Goal: Entertainment & Leisure: Consume media (video, audio)

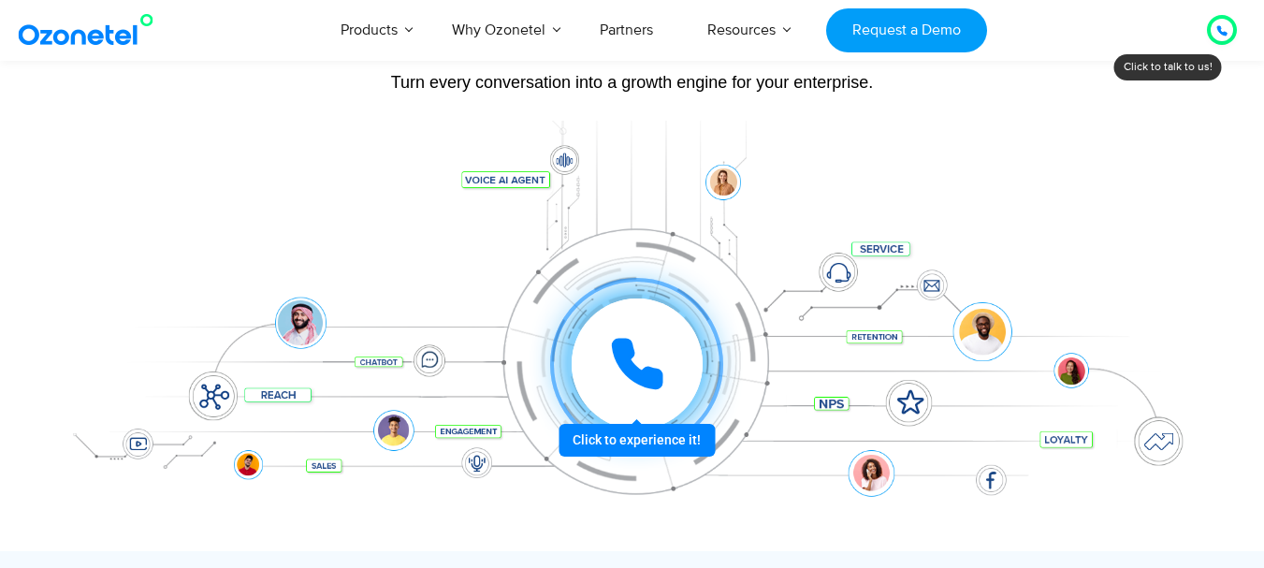
scroll to position [187, 0]
click at [648, 432] on div at bounding box center [637, 363] width 138 height 138
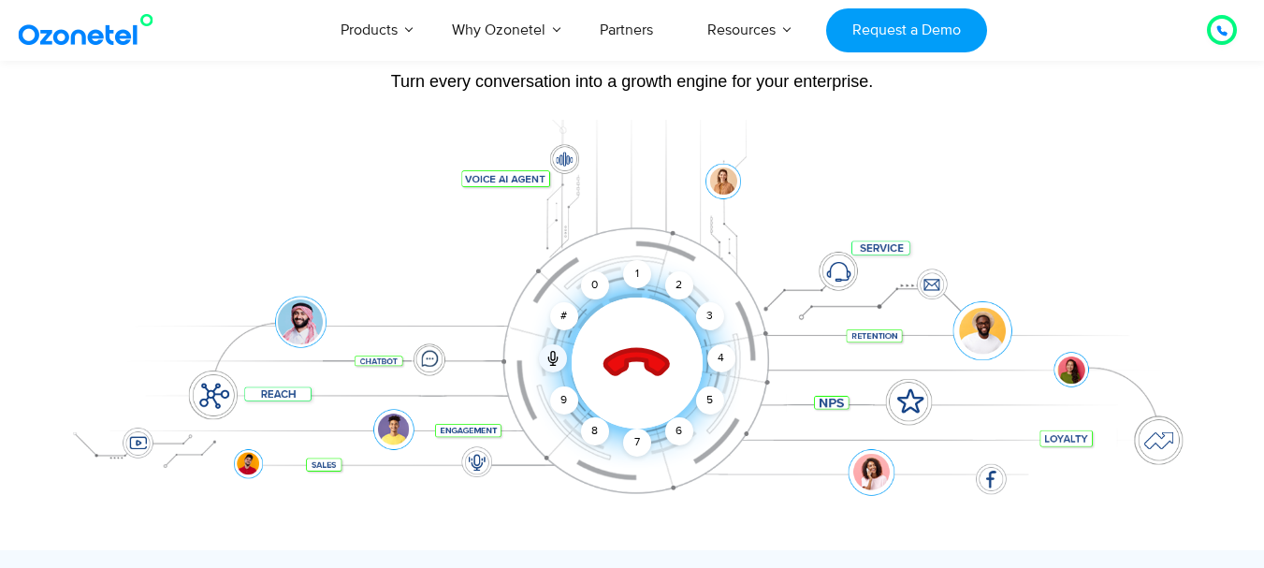
click at [621, 347] on icon at bounding box center [636, 363] width 79 height 79
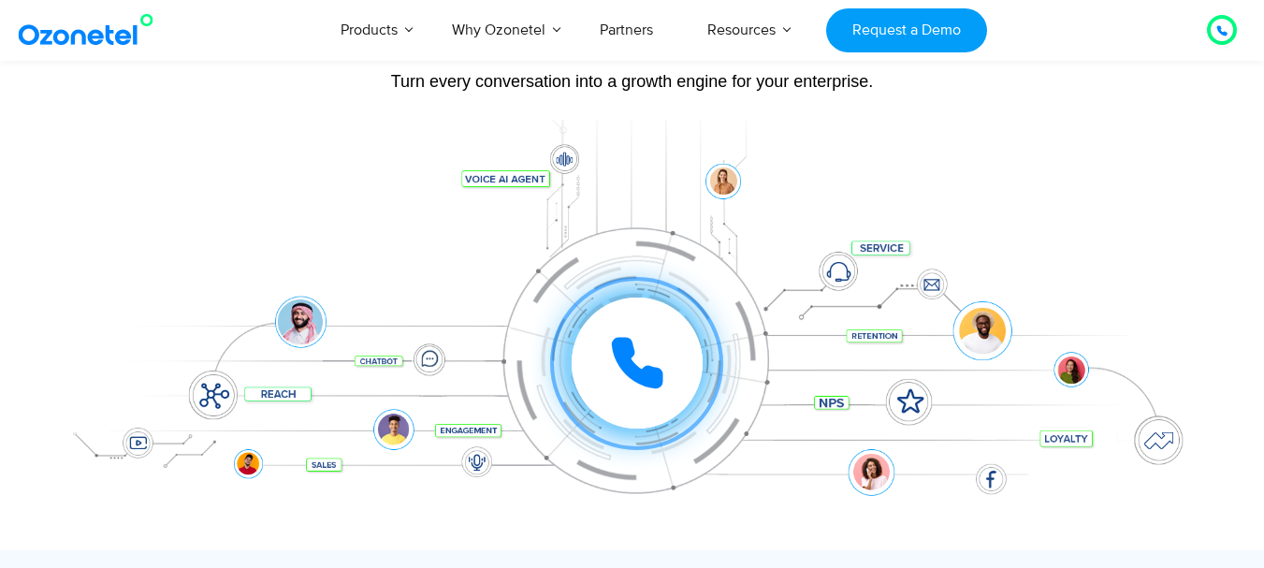
click at [1105, 251] on div "Click to experience it! Call ended 1 2 3 4 5 6 7 8 9 # 0" at bounding box center [632, 325] width 1169 height 318
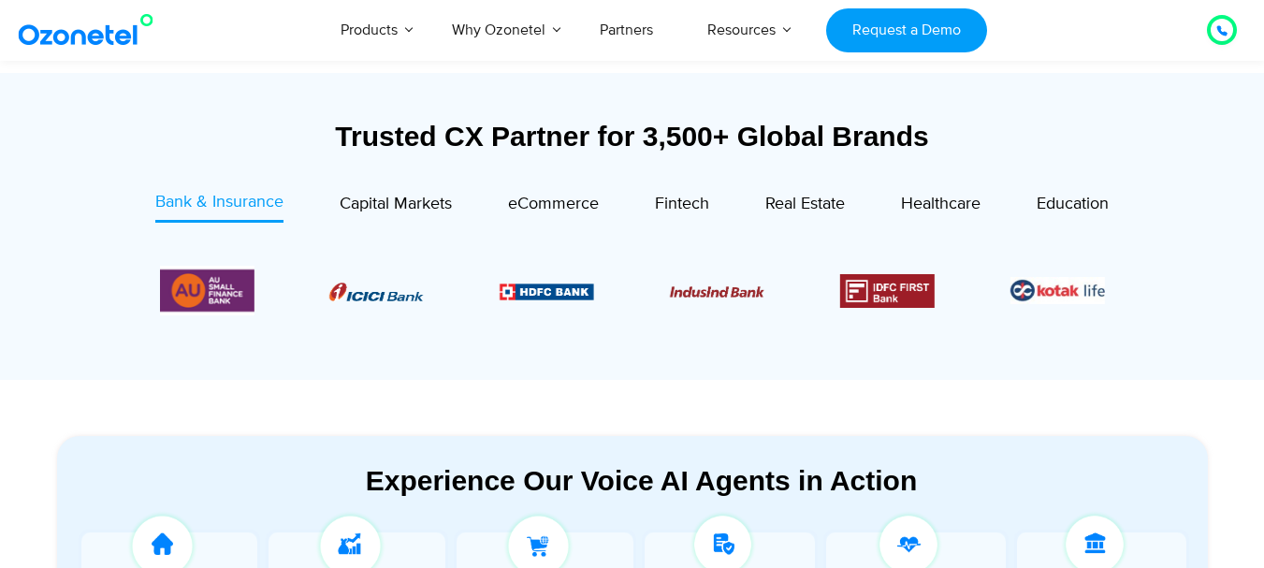
scroll to position [746, 0]
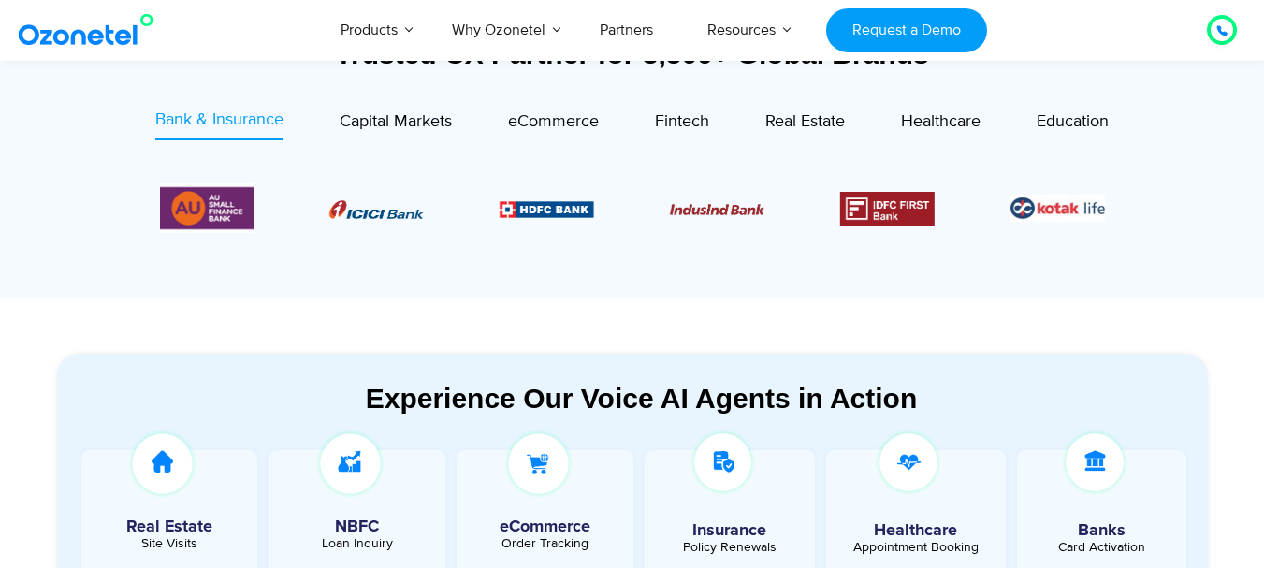
click at [1245, 498] on section "Experience Our Voice AI Agents in Action Real Estate Site Visits NBFC Loan Inqu…" at bounding box center [632, 514] width 1264 height 434
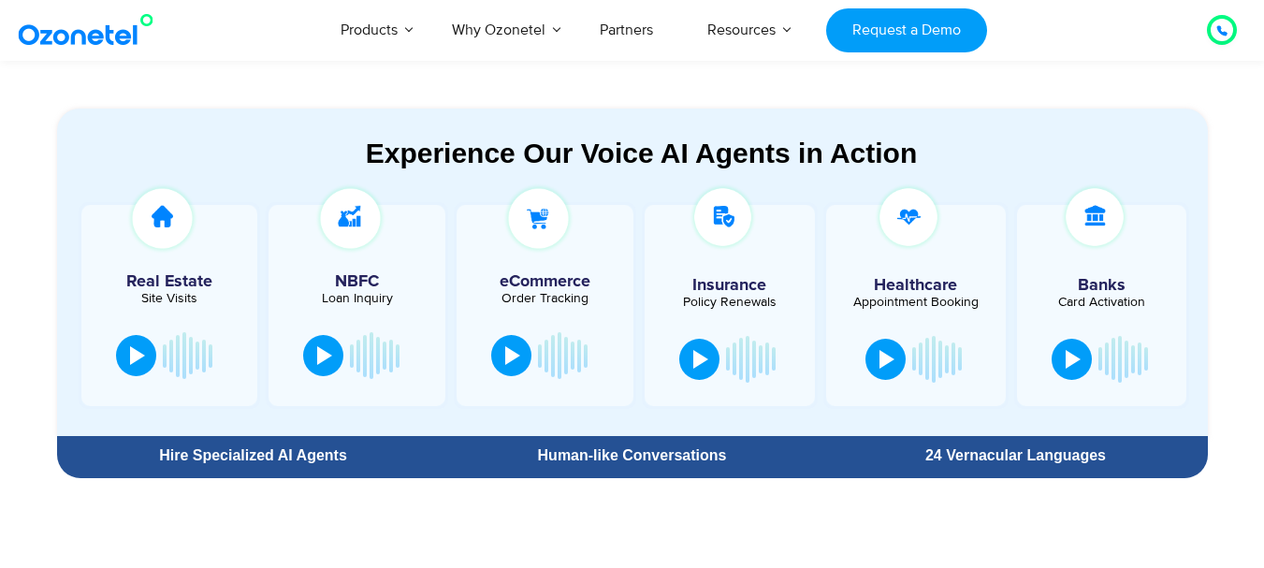
scroll to position [935, 0]
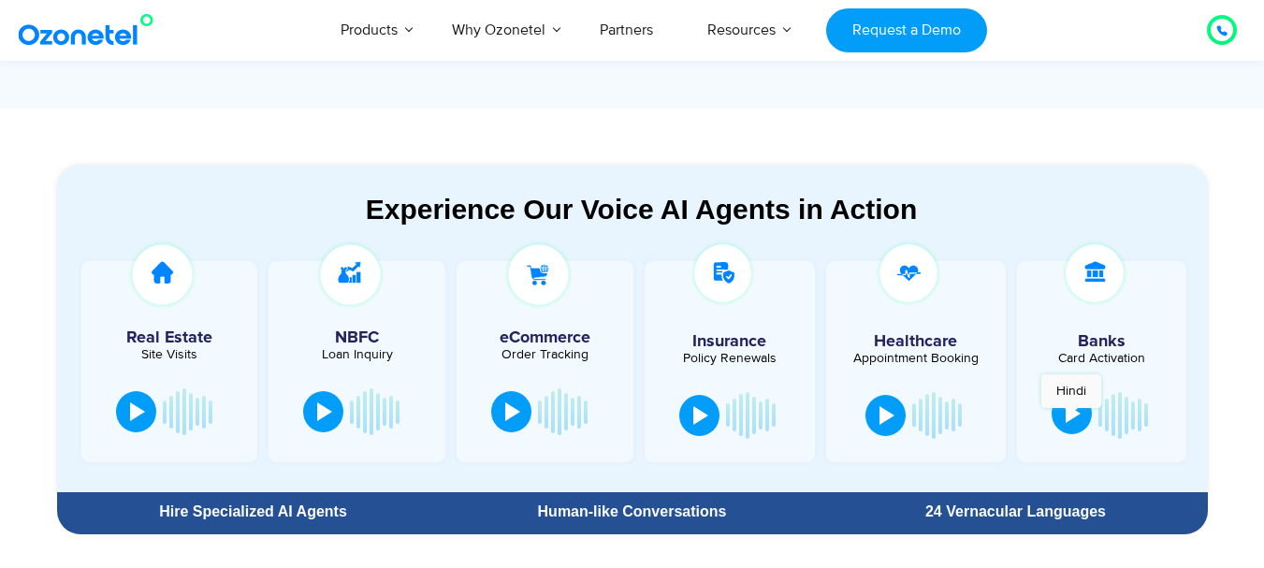
click at [1071, 417] on div at bounding box center [1072, 413] width 15 height 19
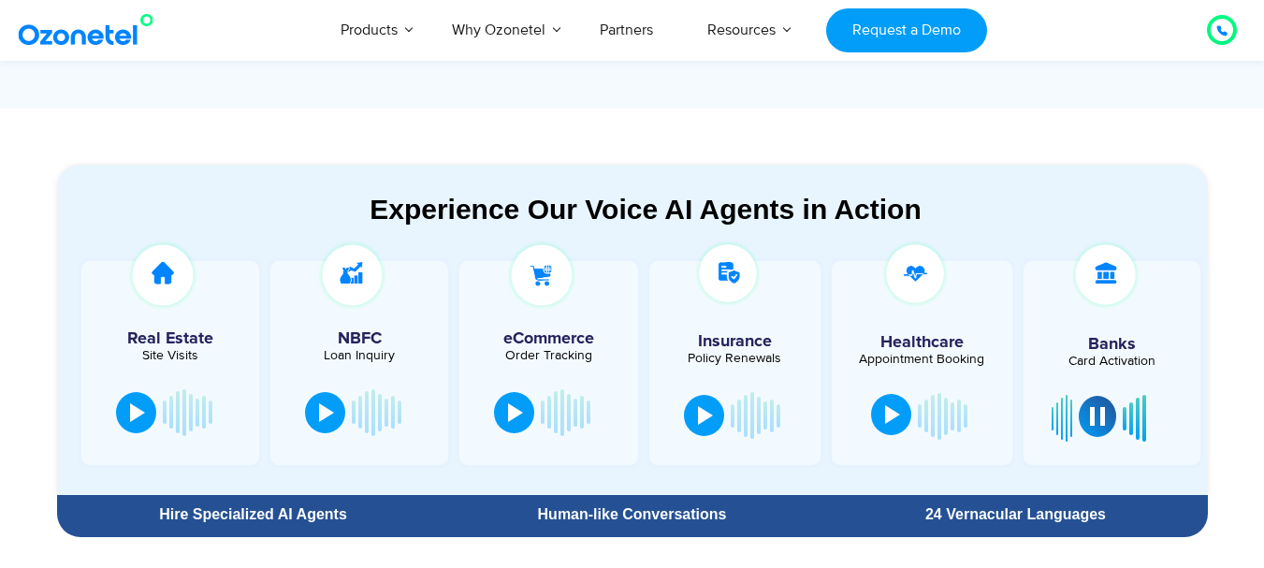
click at [891, 413] on div at bounding box center [892, 414] width 15 height 19
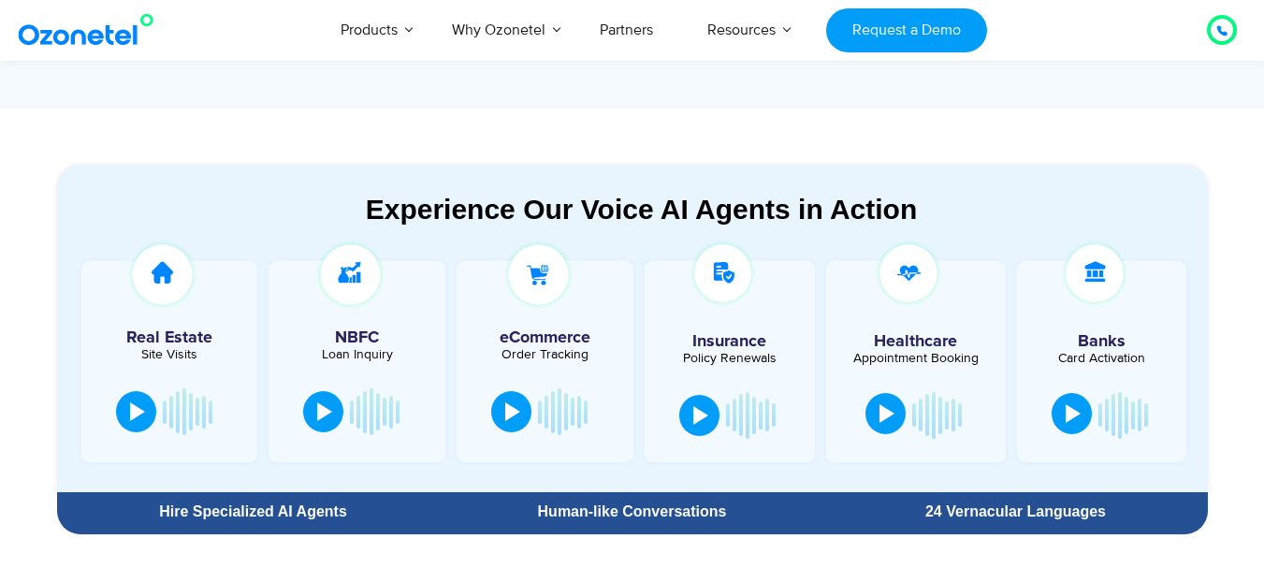
click at [883, 412] on div at bounding box center [886, 413] width 15 height 19
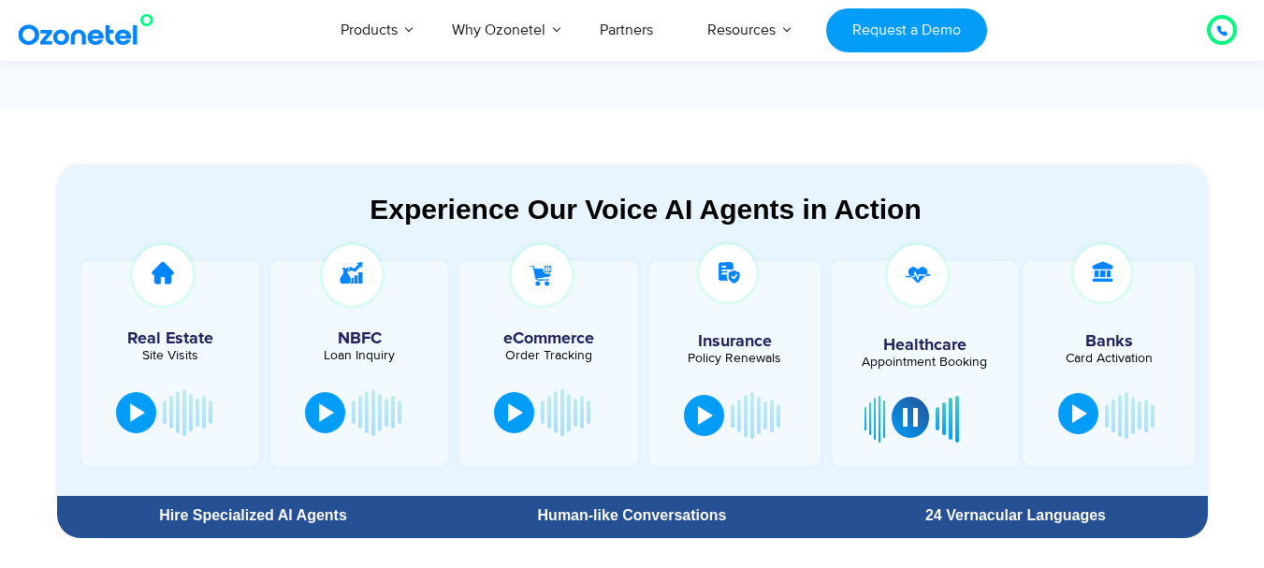
click at [1251, 385] on section "Experience Our Voice AI Agents in Action Real Estate Site Visits NBFC Loan Inqu…" at bounding box center [632, 327] width 1264 height 438
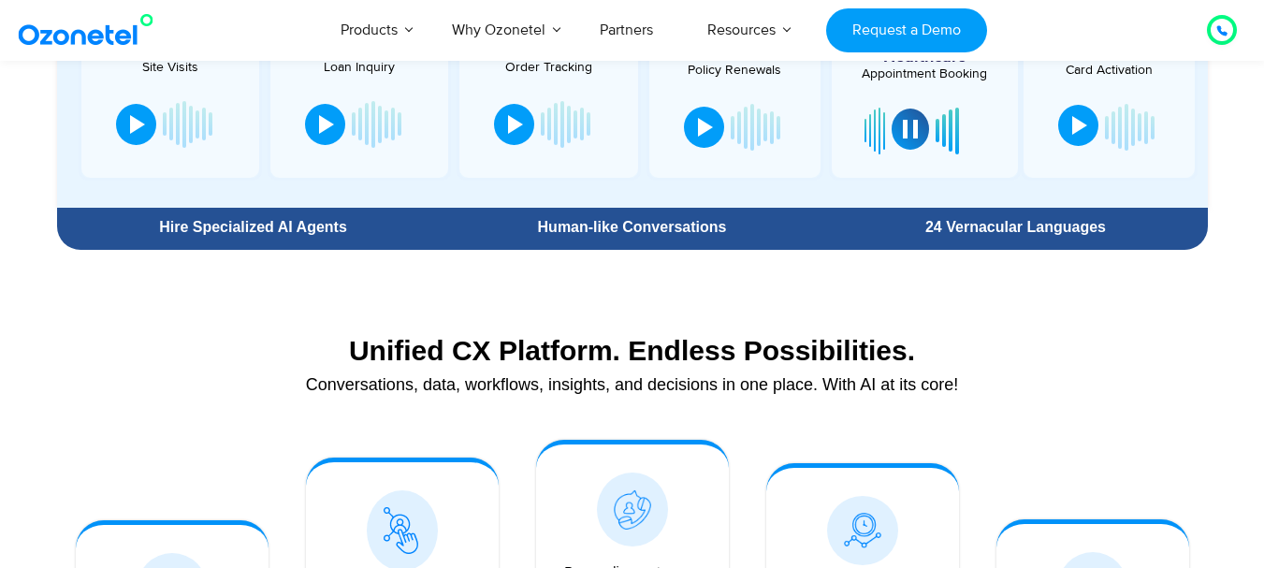
scroll to position [1085, 0]
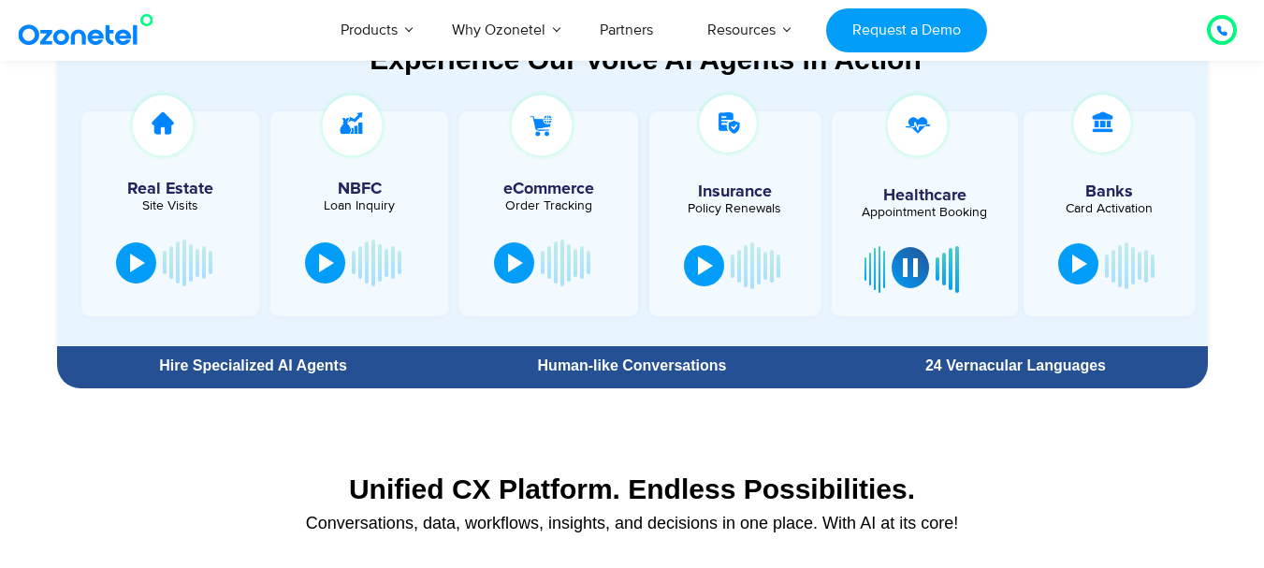
click at [908, 263] on div at bounding box center [910, 267] width 15 height 19
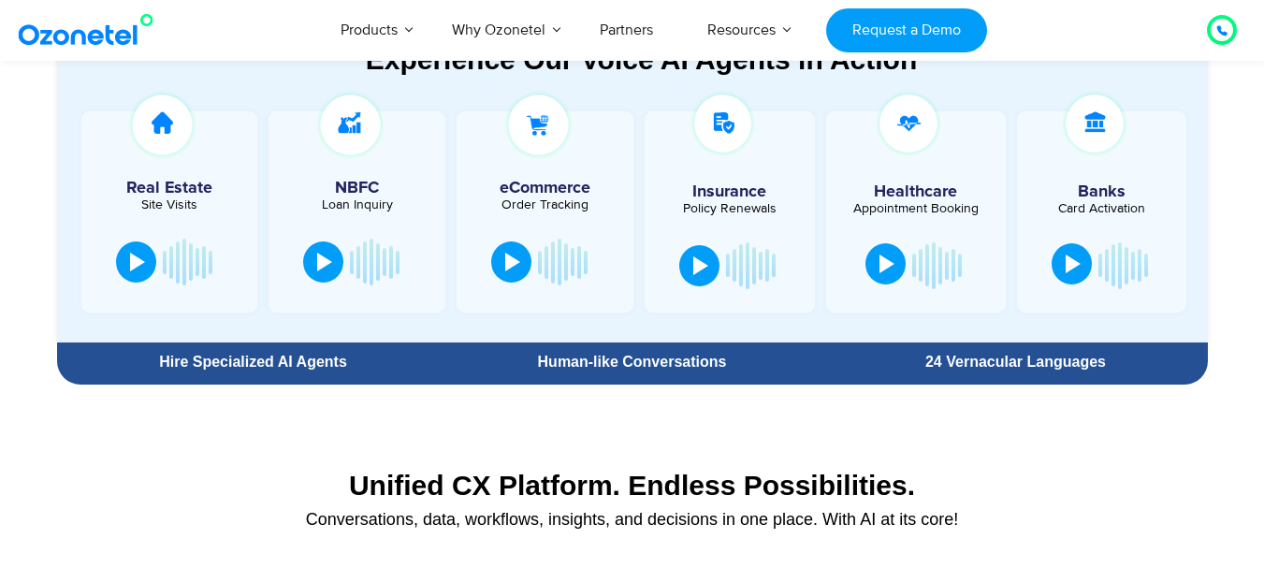
click at [1074, 455] on section "Unified CX Platform. Endless Possibilities. Conversations, data, workflows, ins…" at bounding box center [632, 493] width 1150 height 124
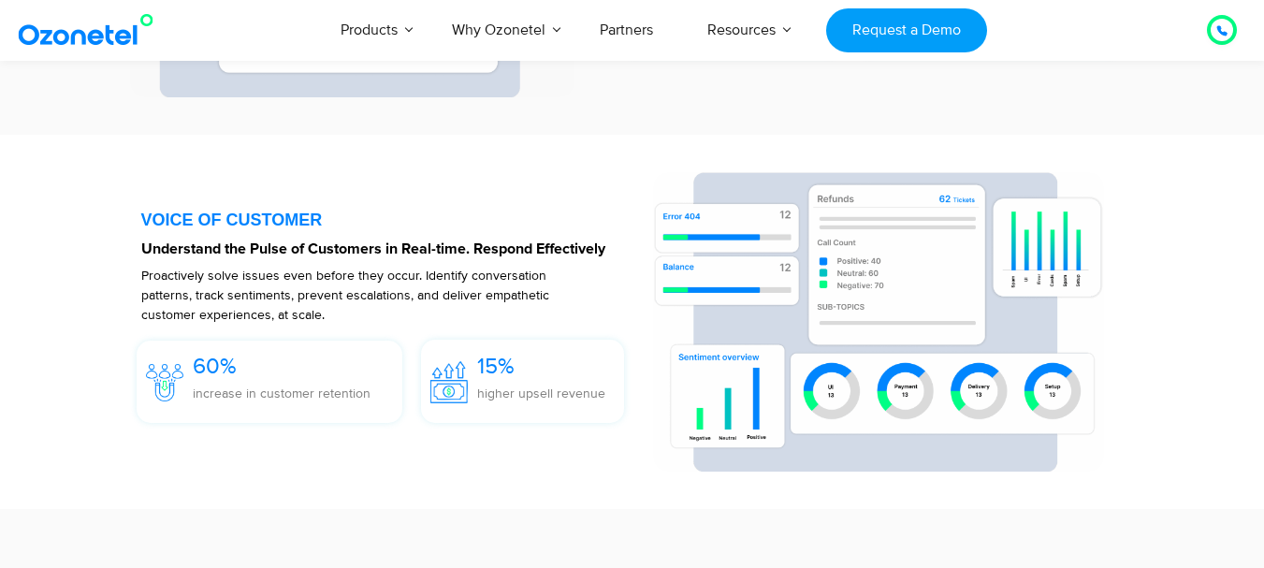
scroll to position [2768, 0]
